Goal: Find specific page/section: Find specific page/section

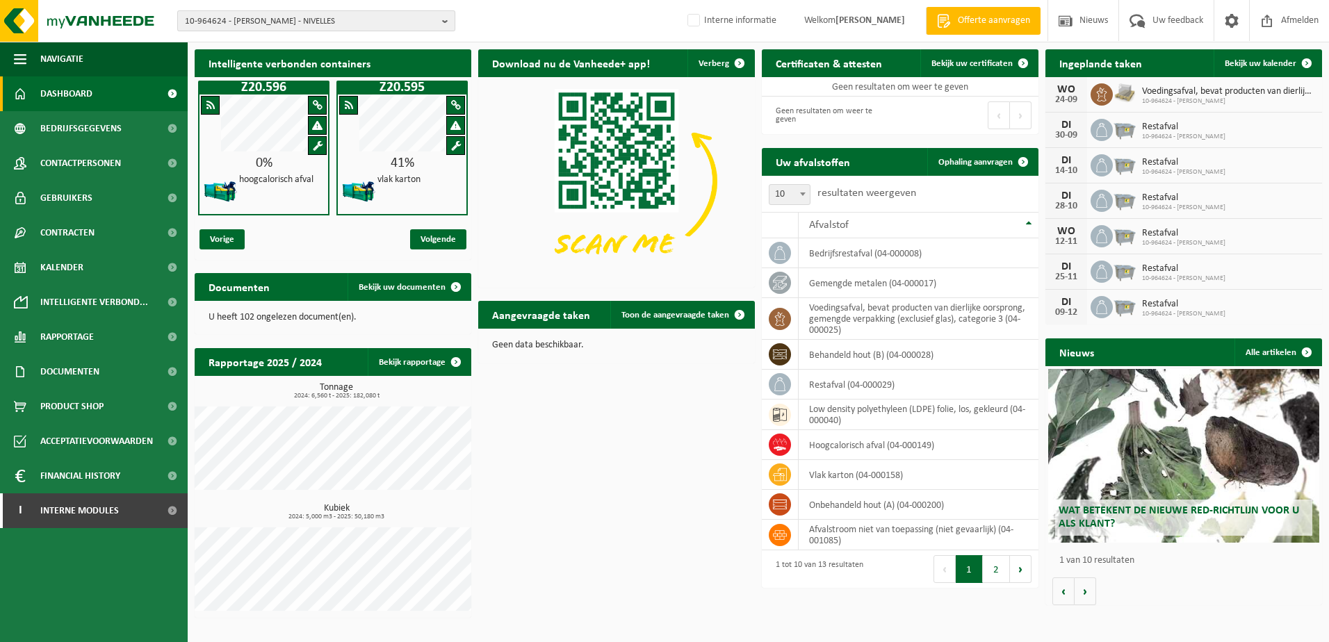
click at [297, 22] on span "10-964624 - LEONIDAS NIVELLES - NIVELLES" at bounding box center [311, 21] width 252 height 21
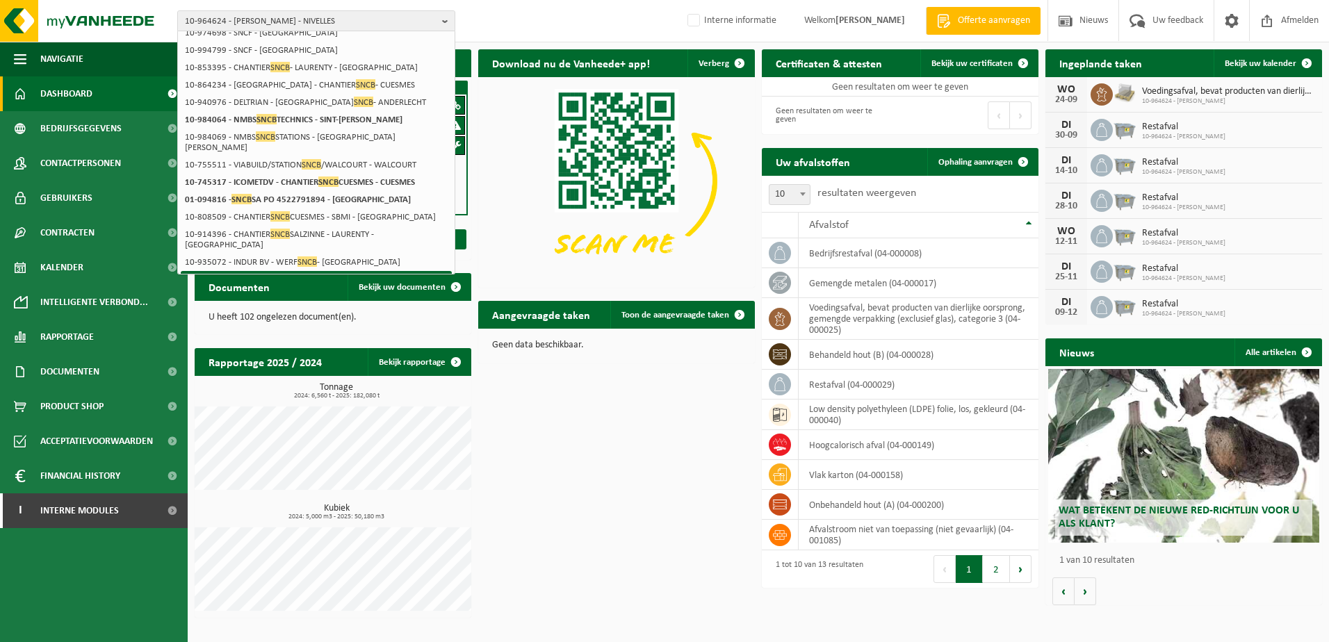
scroll to position [63, 0]
type input "sncb"
click at [287, 13] on span "10-964624 - LEONIDAS NIVELLES - NIVELLES" at bounding box center [311, 21] width 252 height 21
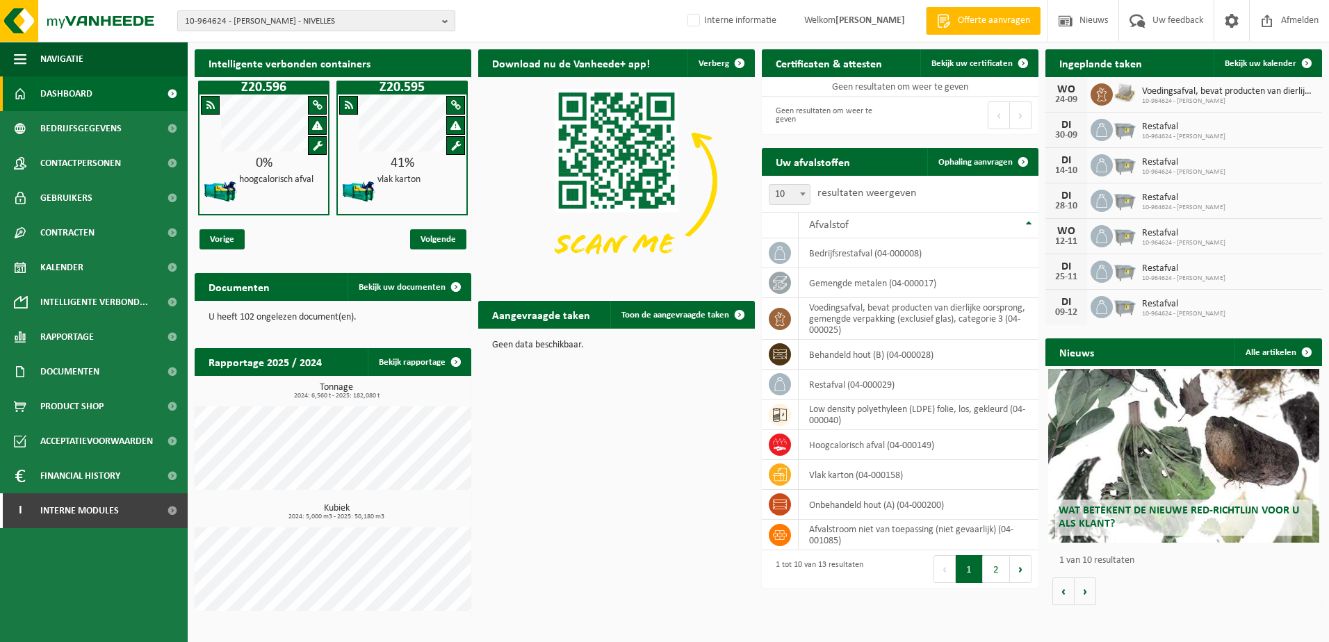
click at [287, 20] on span "10-964624 - LEONIDAS NIVELLES - NIVELLES" at bounding box center [311, 21] width 252 height 21
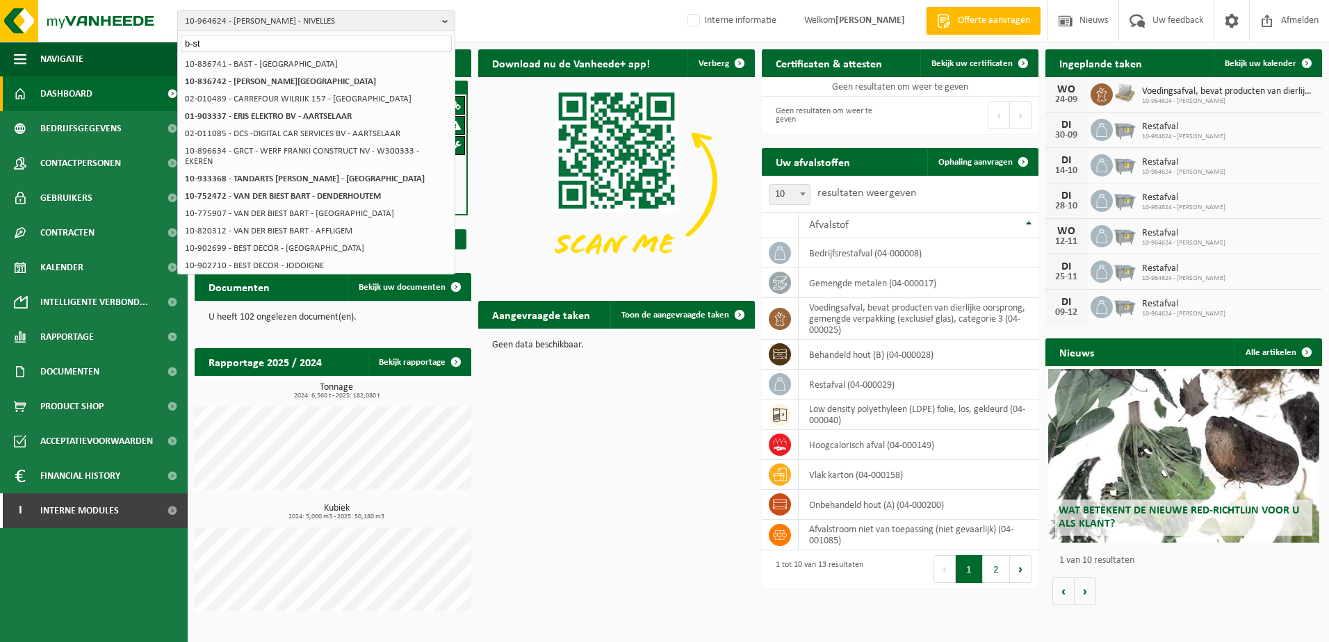
type input "b-st"
click at [359, 26] on span "10-964624 - LEONIDAS NIVELLES - NIVELLES" at bounding box center [311, 21] width 252 height 21
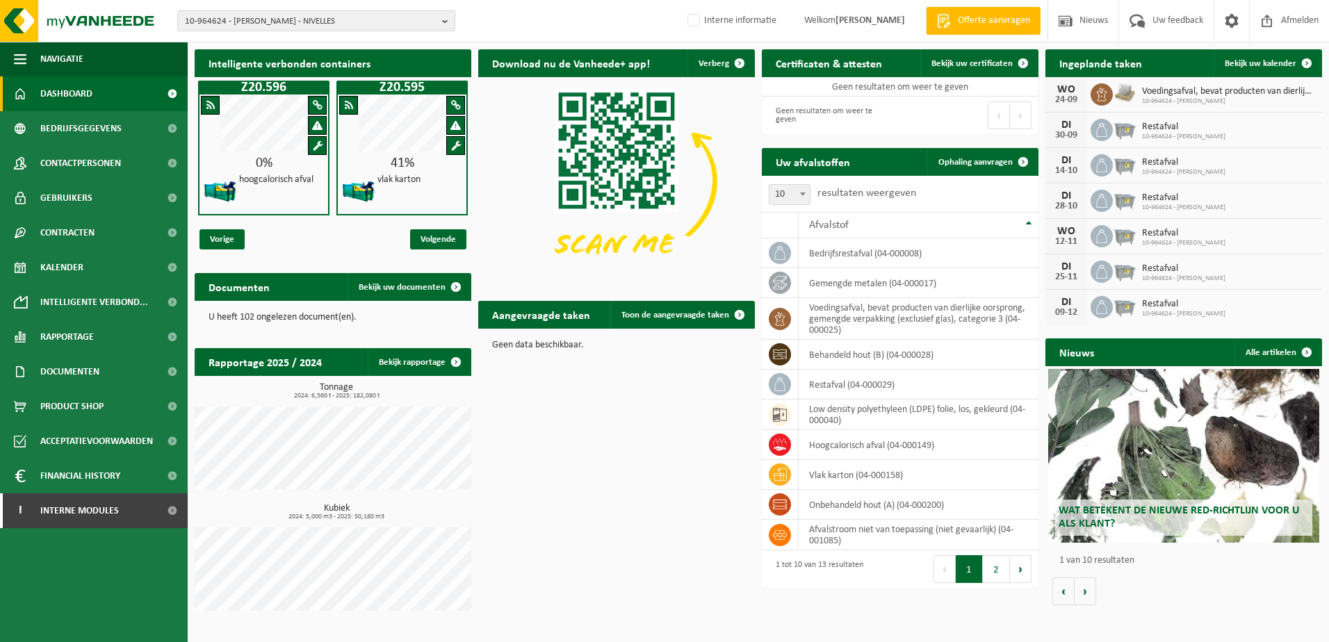
click at [341, 23] on span "10-964624 - LEONIDAS NIVELLES - NIVELLES" at bounding box center [311, 21] width 252 height 21
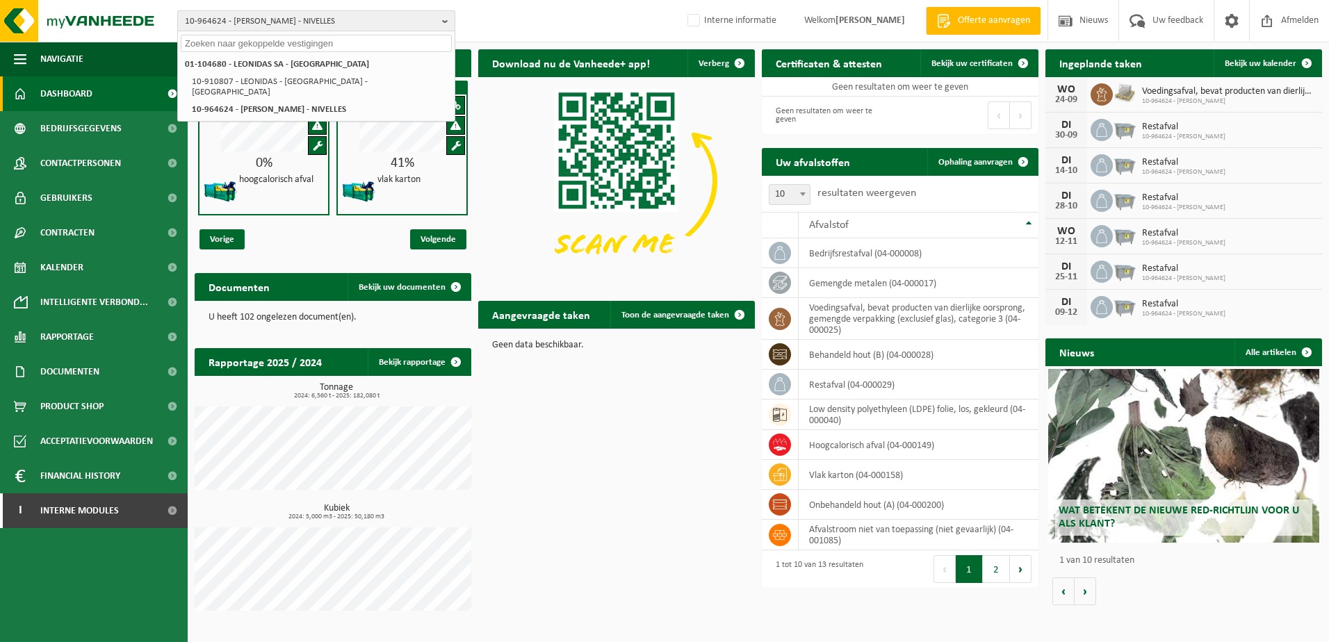
paste input "10-981460"
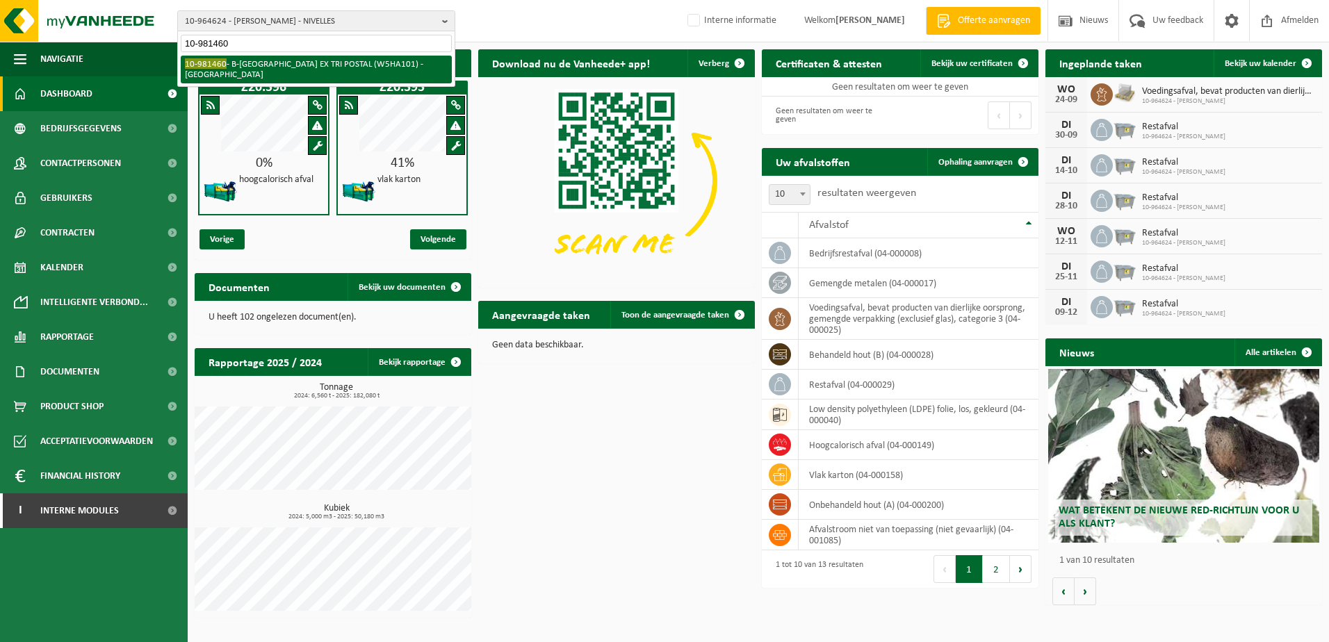
type input "10-981460"
click at [350, 62] on li "10-981460 - B-ST GARE DE CHARLEROI EX TRI POSTAL (W5HA101) - CHARLEROI" at bounding box center [316, 70] width 271 height 28
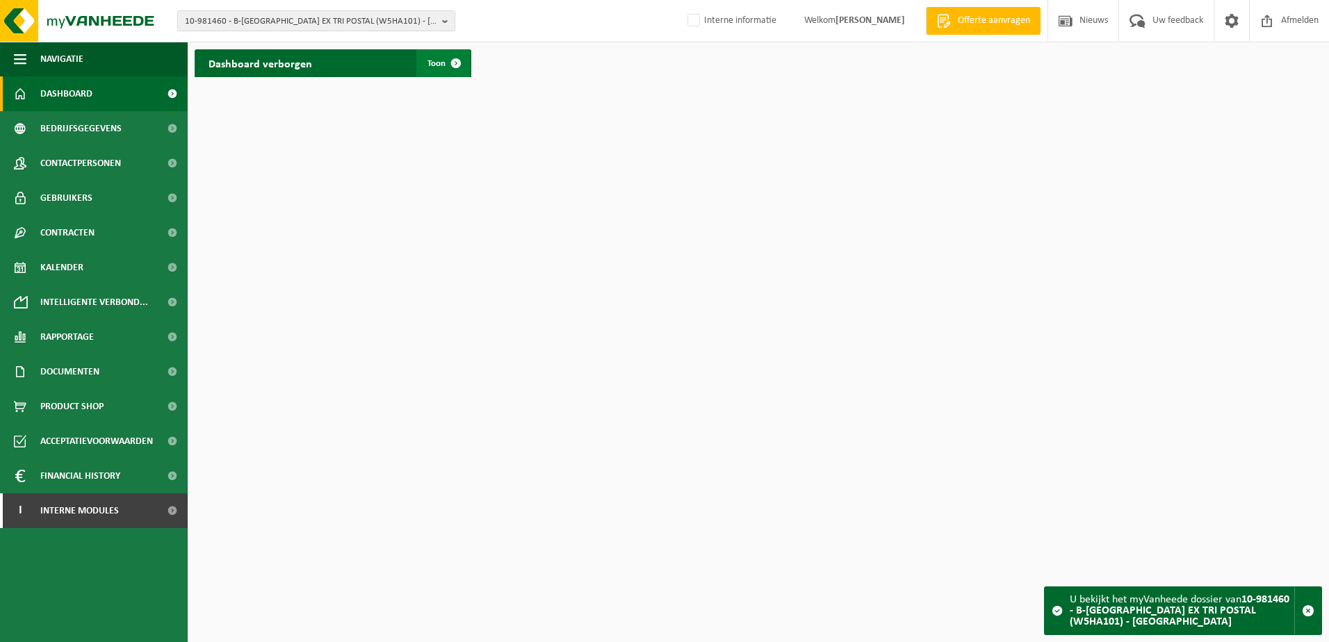
click at [455, 63] on span at bounding box center [456, 63] width 28 height 28
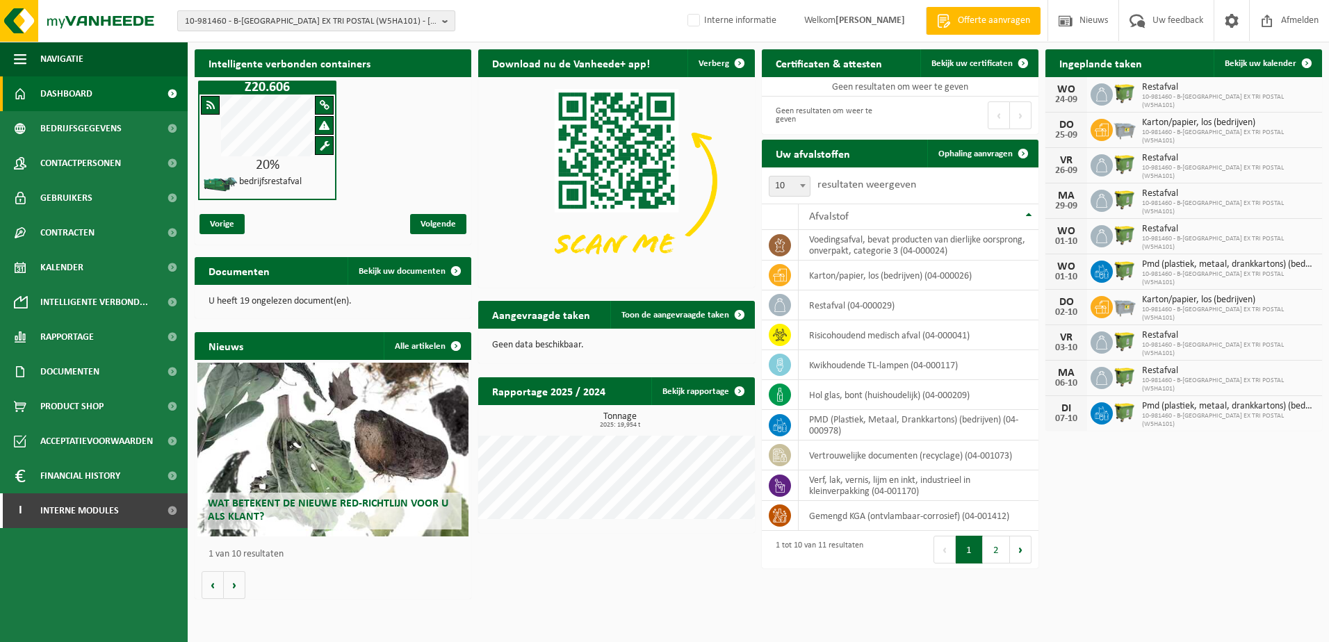
click at [253, 24] on span "10-981460 - B-ST GARE DE CHARLEROI EX TRI POSTAL (W5HA101) - CHARLEROI" at bounding box center [311, 21] width 252 height 21
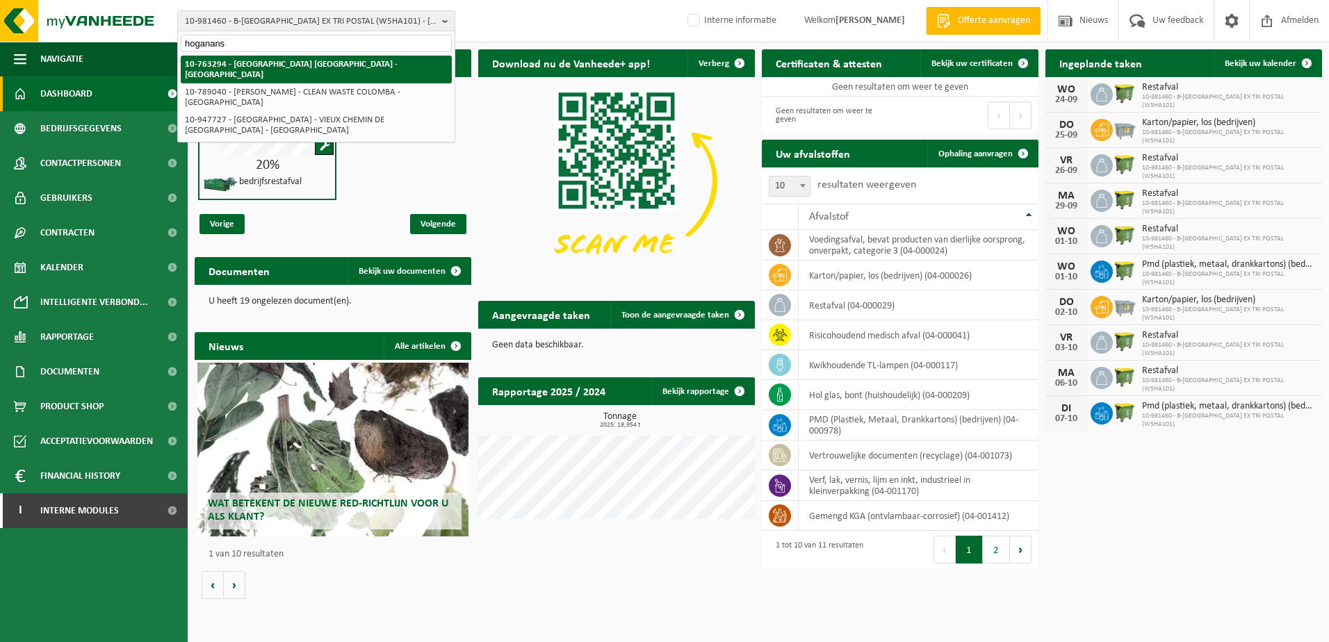
type input "hoganans"
click at [282, 69] on strong "10-763294 - [GEOGRAPHIC_DATA] [GEOGRAPHIC_DATA] - [GEOGRAPHIC_DATA]" at bounding box center [291, 69] width 213 height 19
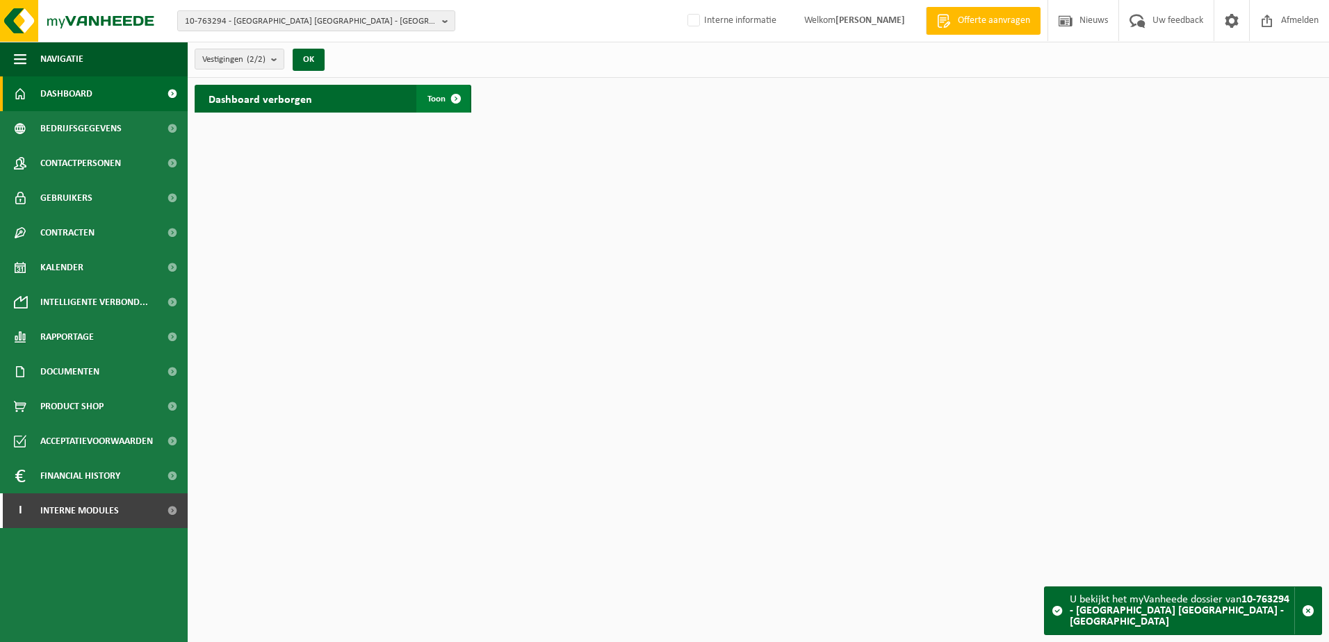
click at [462, 93] on span at bounding box center [456, 99] width 28 height 28
